Goal: Task Accomplishment & Management: Use online tool/utility

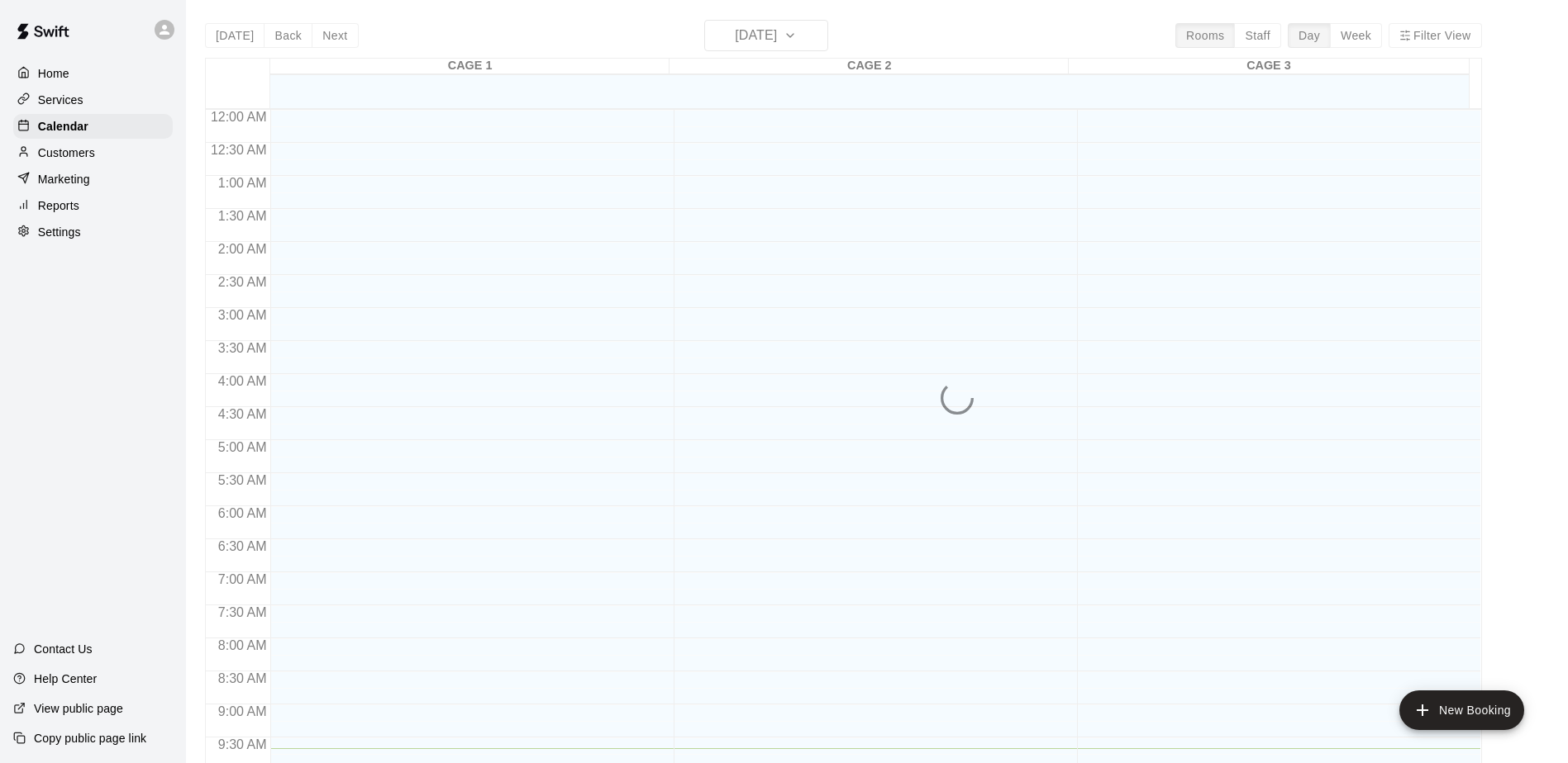
scroll to position [639, 0]
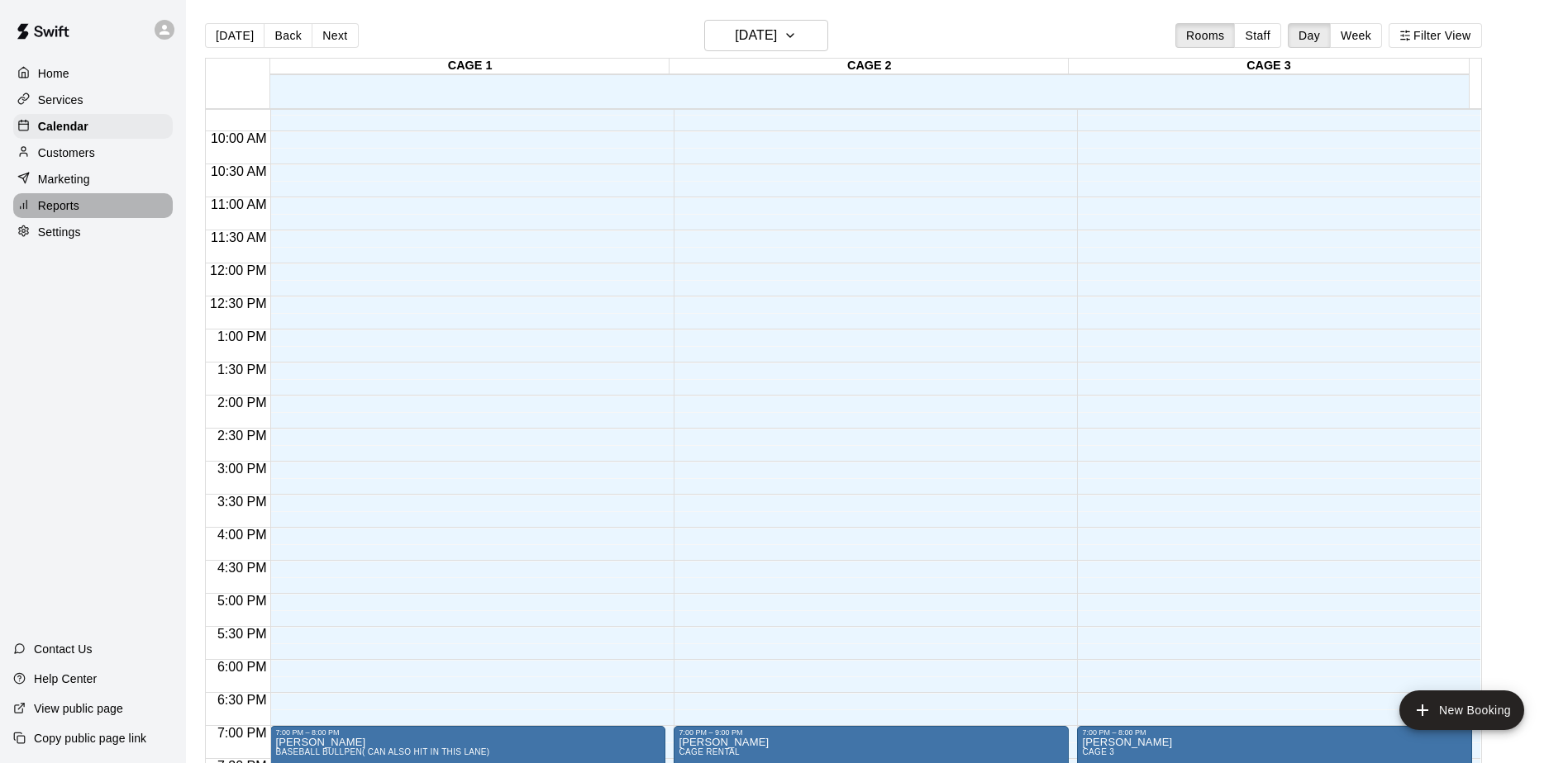
click at [64, 203] on p "Reports" at bounding box center [58, 205] width 42 height 17
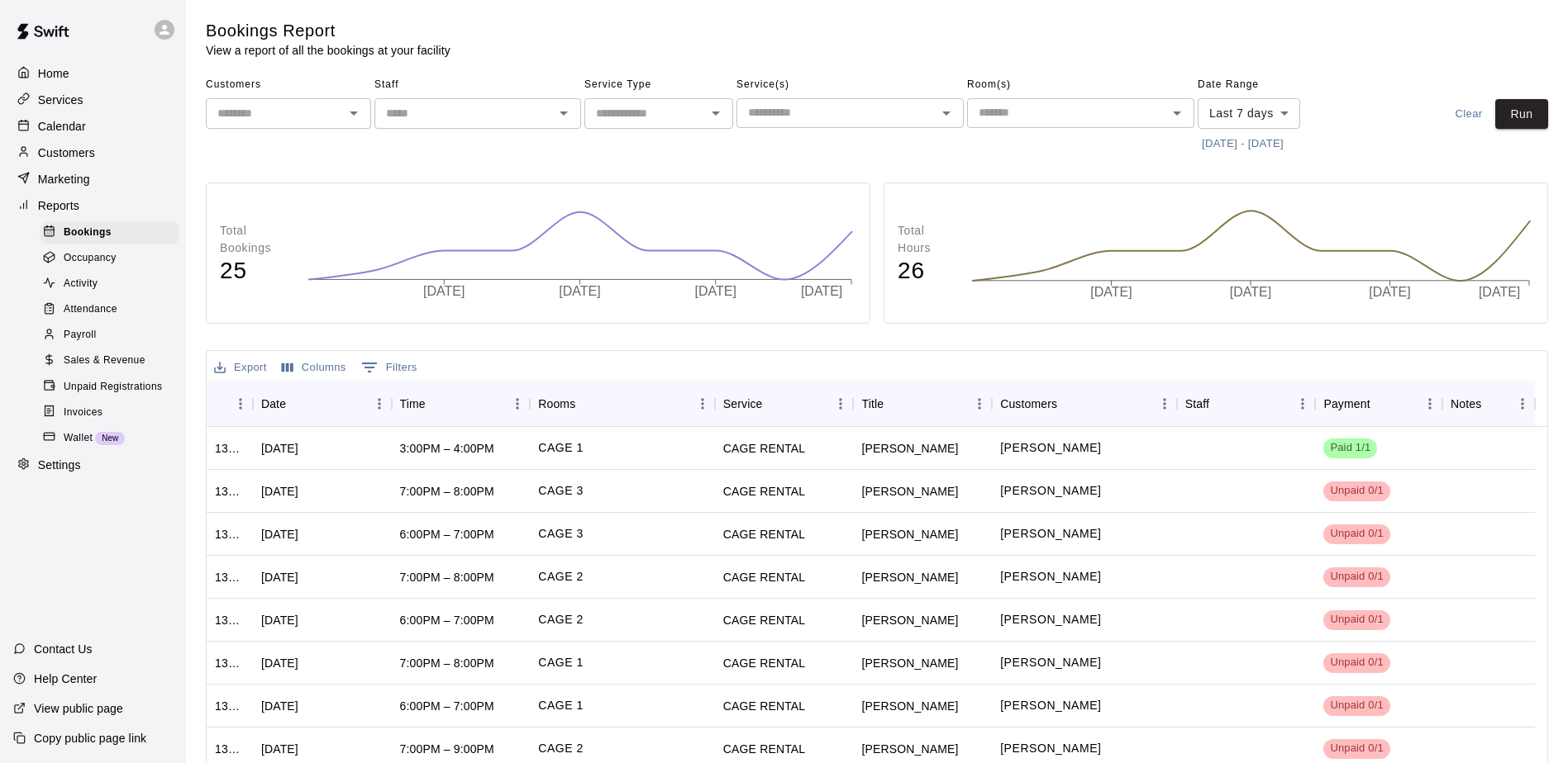
click at [112, 369] on span "Sales & Revenue" at bounding box center [105, 361] width 81 height 17
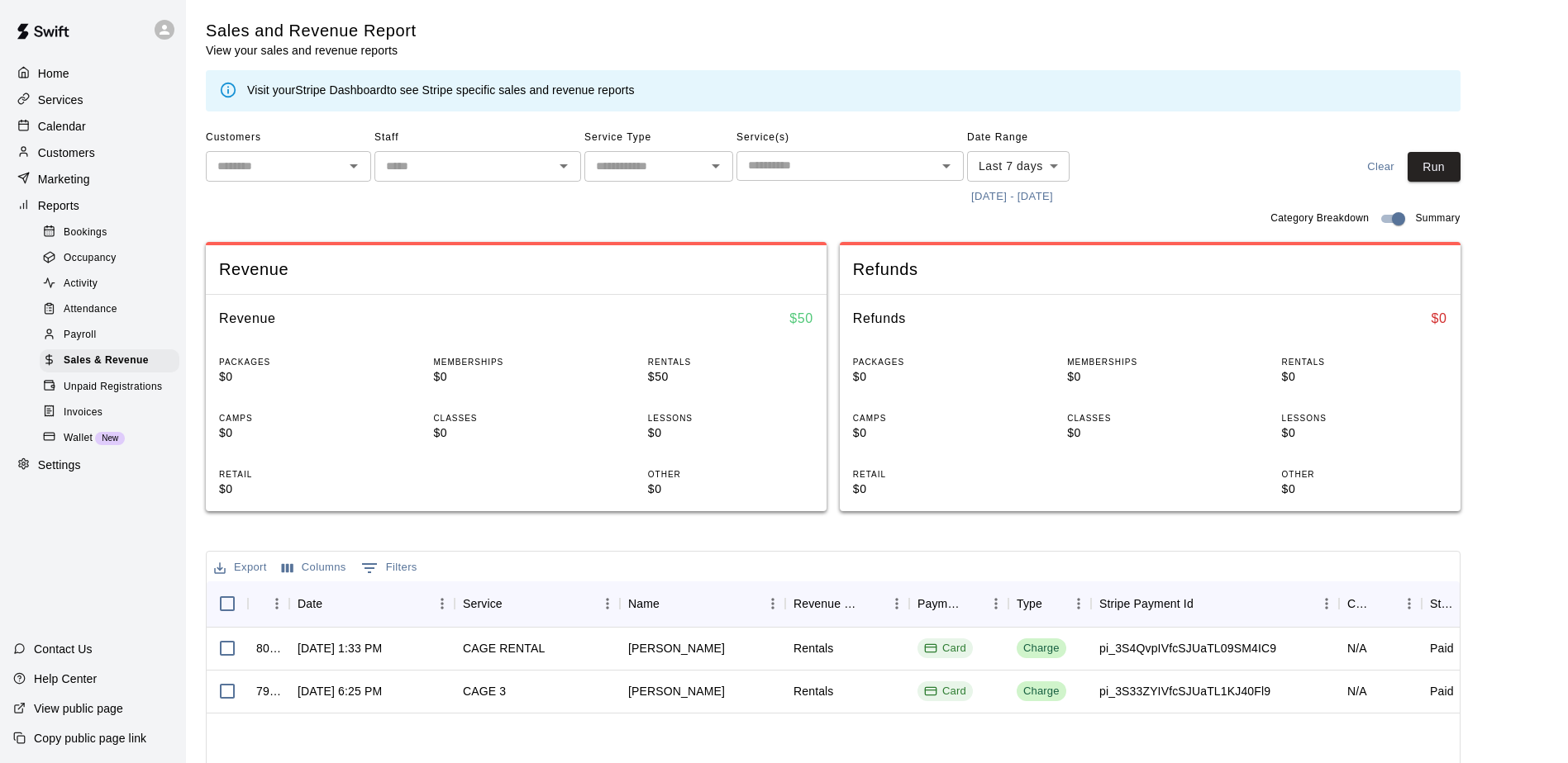
click at [1011, 166] on body "Home Services Calendar Customers Marketing Reports Bookings Occupancy Activity …" at bounding box center [784, 568] width 1568 height 1136
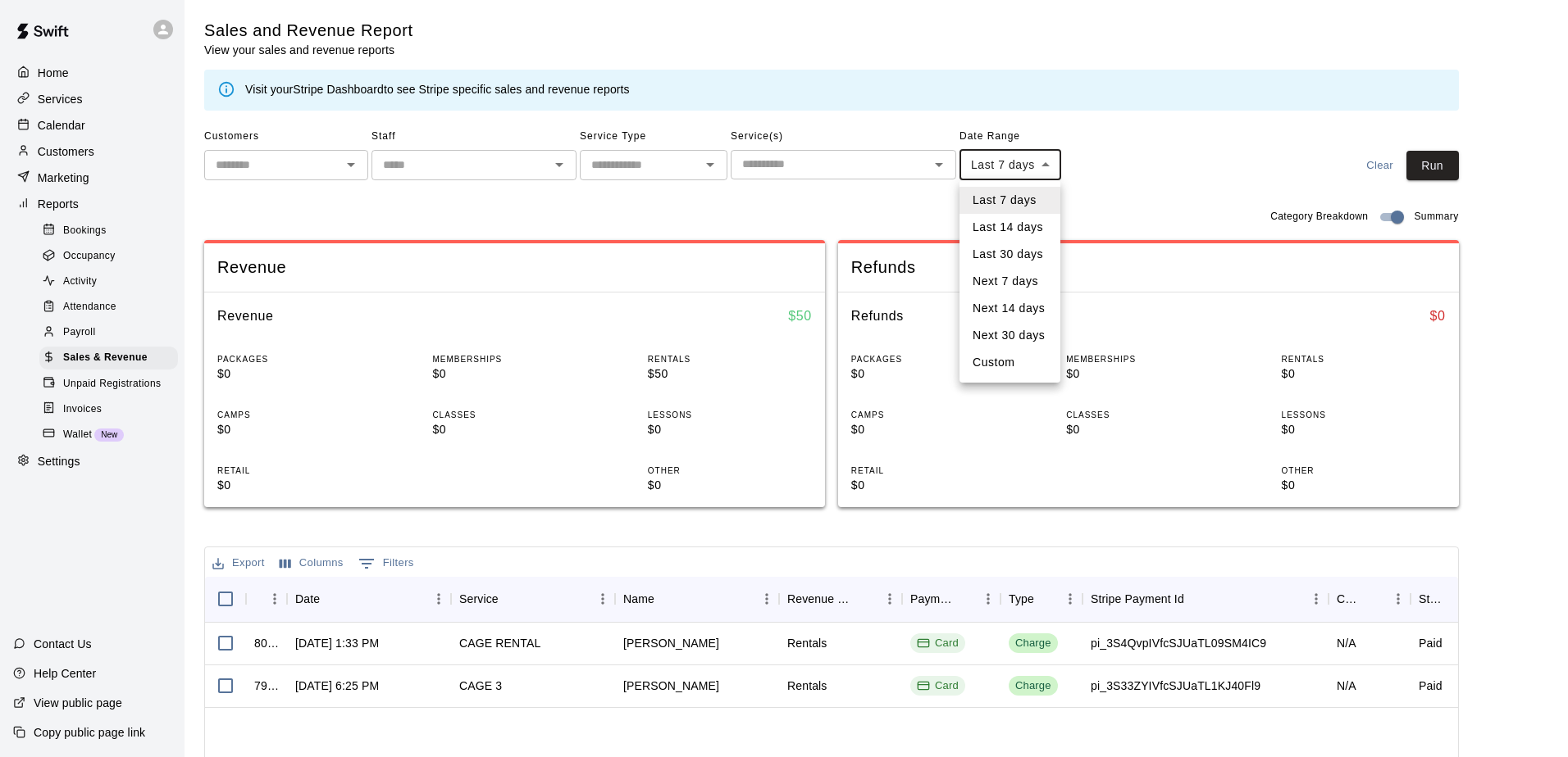
click at [989, 372] on li "Custom" at bounding box center [1010, 362] width 101 height 27
type input "******"
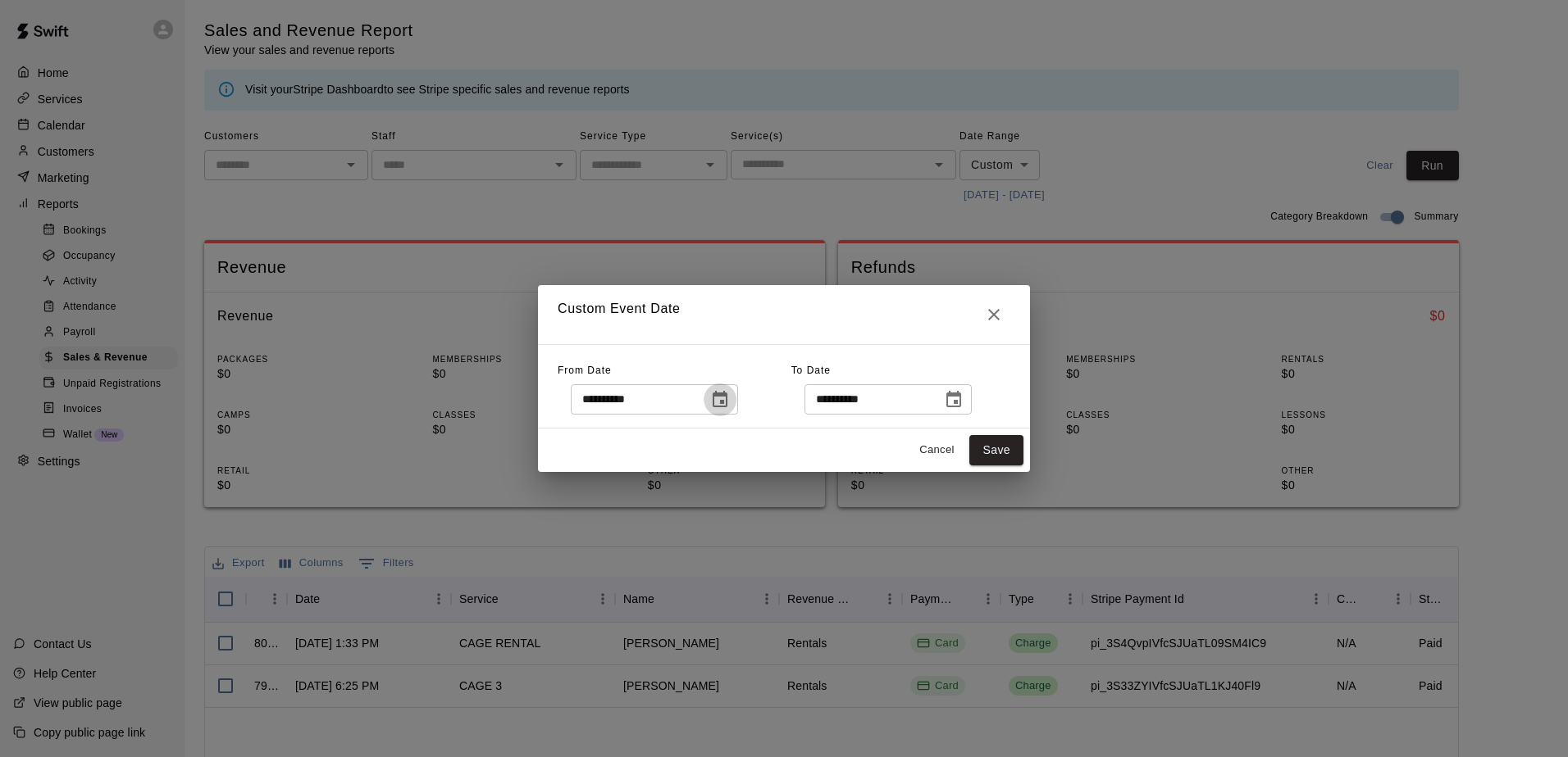
click at [730, 396] on icon "Choose date, selected date is Sep 2, 2025" at bounding box center [720, 399] width 19 height 19
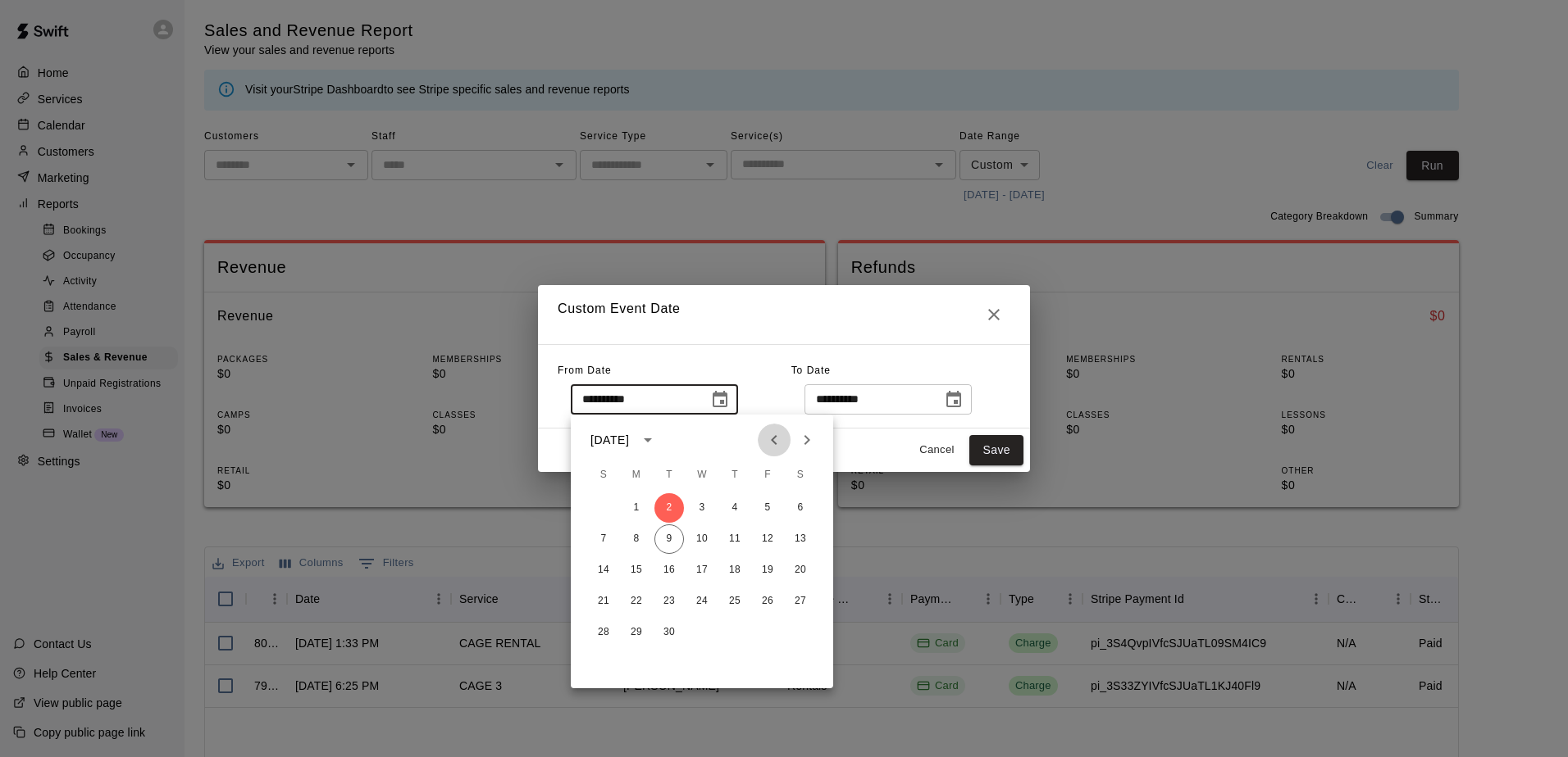
click at [774, 441] on icon "Previous month" at bounding box center [774, 440] width 19 height 19
click at [764, 507] on button "1" at bounding box center [767, 508] width 29 height 29
type input "**********"
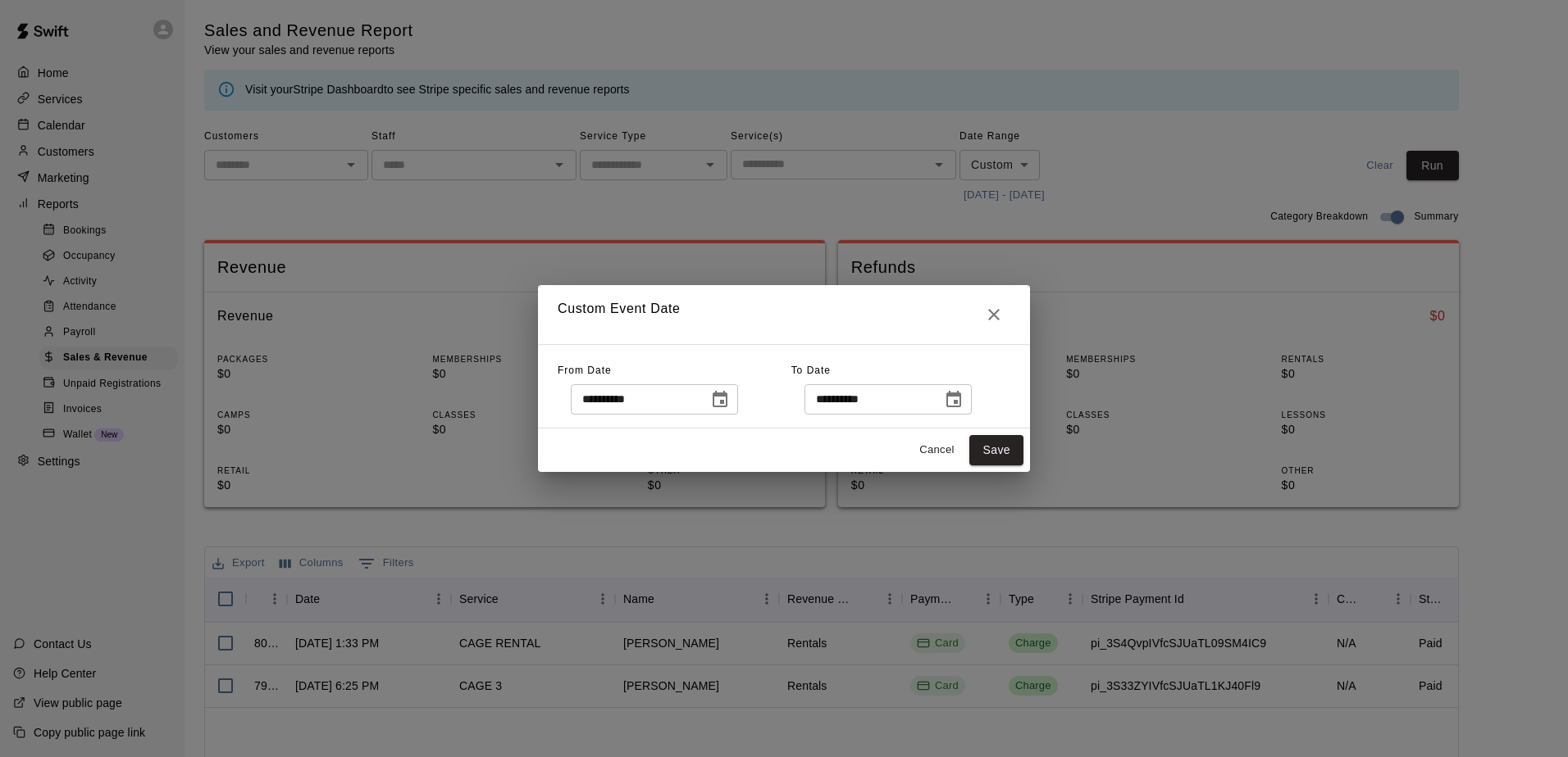
click at [961, 403] on icon "Choose date, selected date is Sep 9, 2025" at bounding box center [954, 399] width 15 height 17
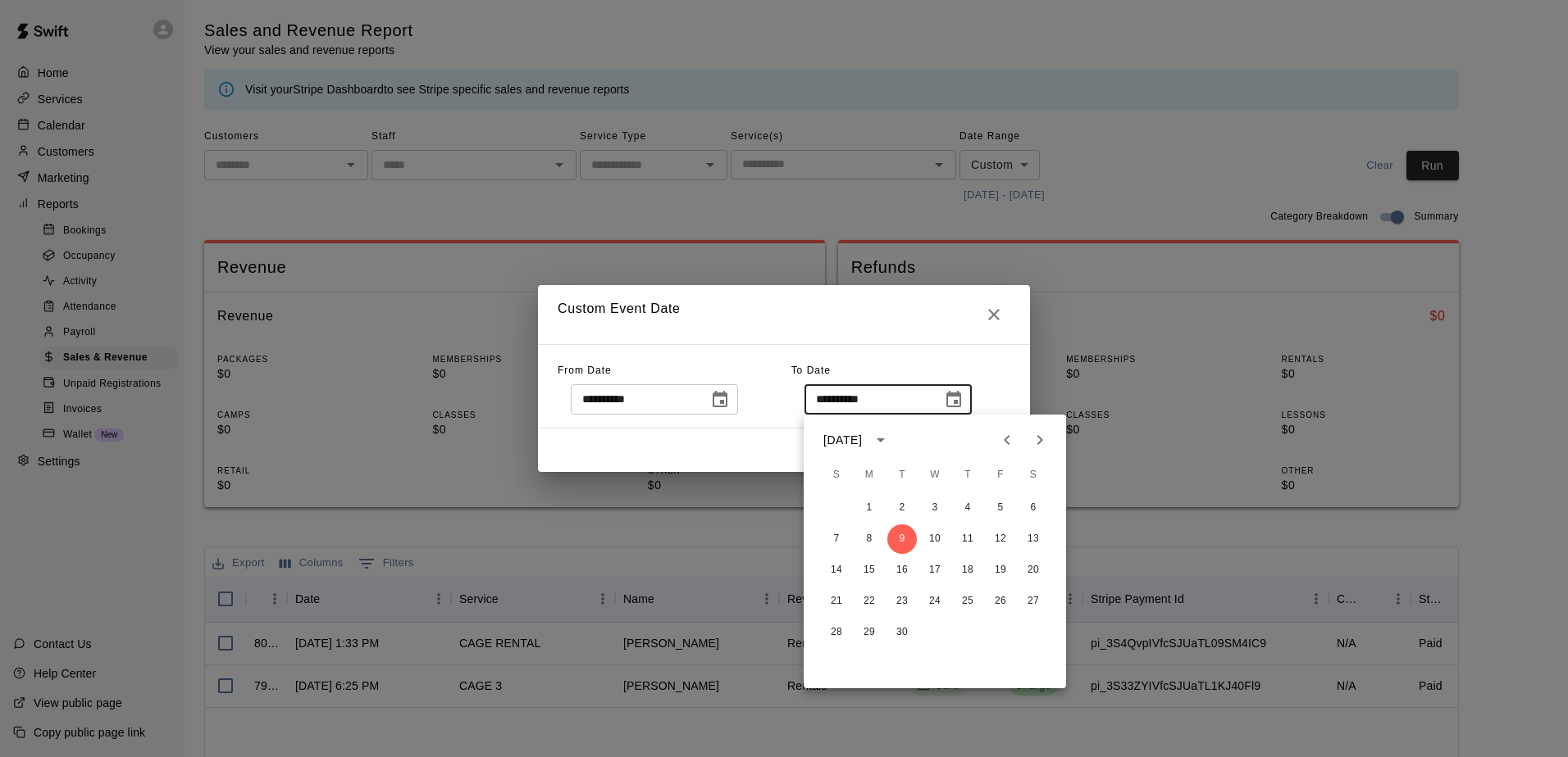
click at [1011, 441] on icon "Previous month" at bounding box center [1006, 440] width 19 height 19
click at [833, 657] on button "31" at bounding box center [836, 663] width 29 height 29
type input "**********"
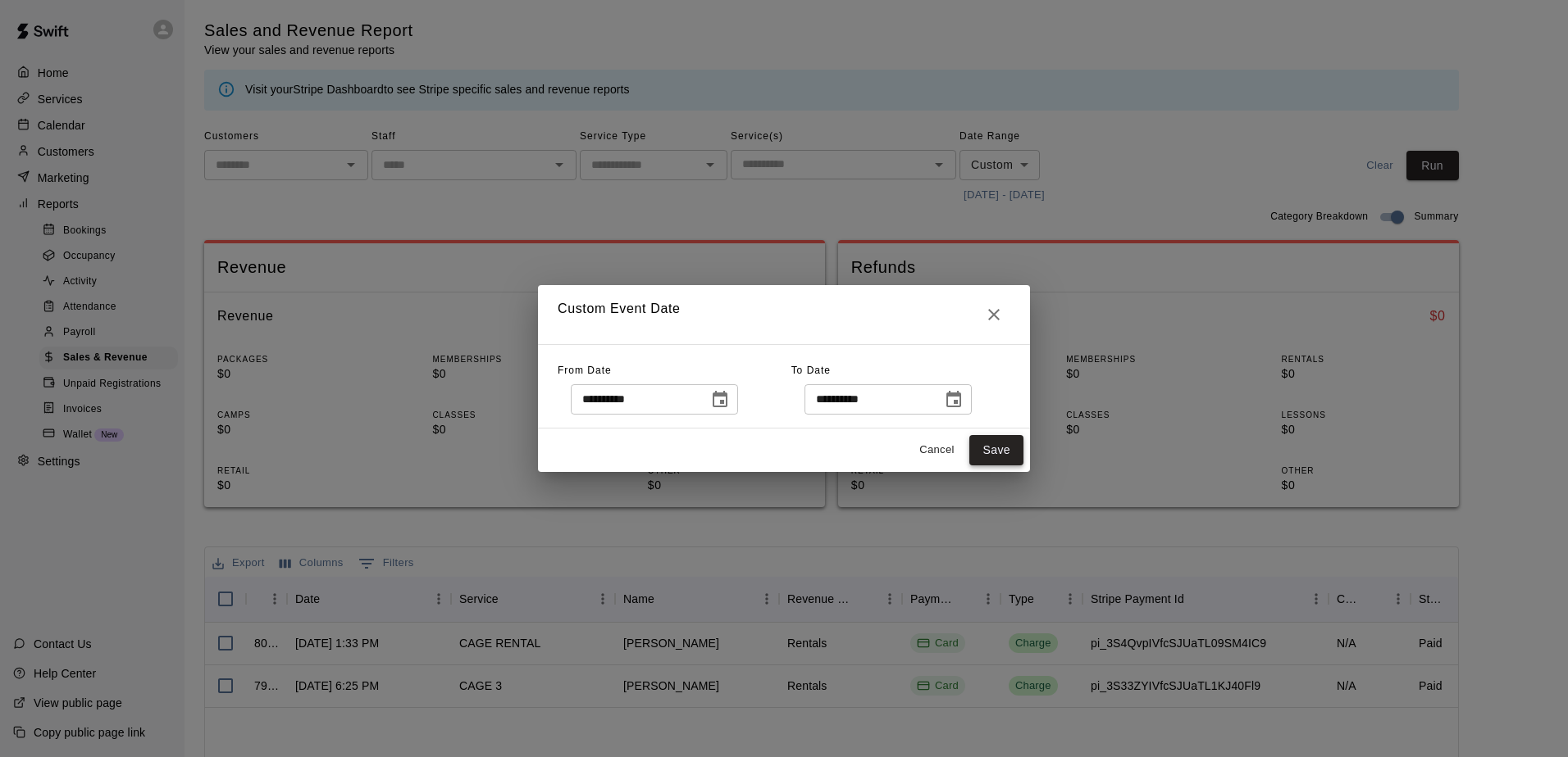
click at [987, 443] on button "Save" at bounding box center [996, 450] width 54 height 30
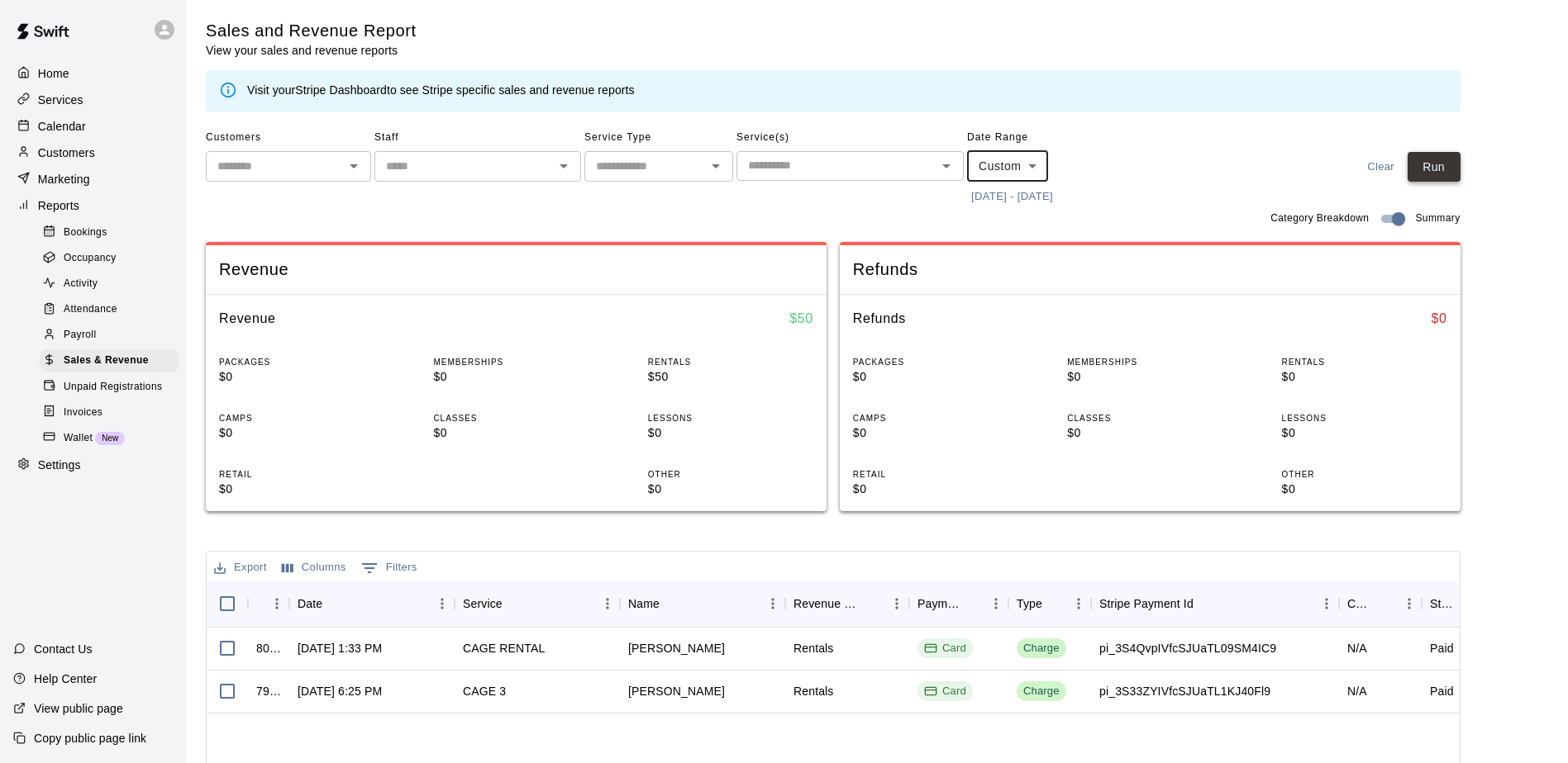
click at [1442, 174] on button "Run" at bounding box center [1433, 166] width 53 height 31
